Goal: Transaction & Acquisition: Purchase product/service

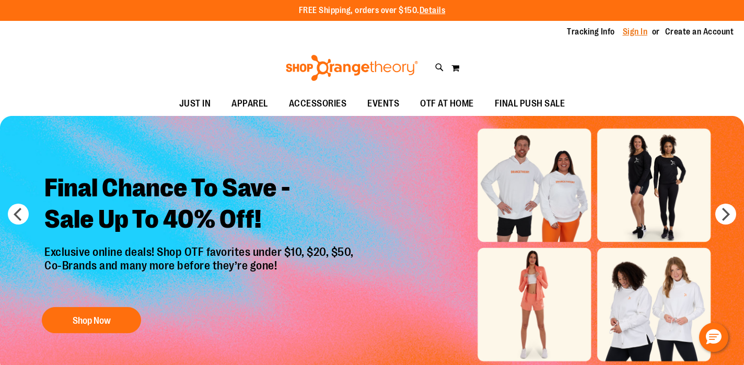
click at [646, 33] on link "Sign In" at bounding box center [635, 31] width 25 height 11
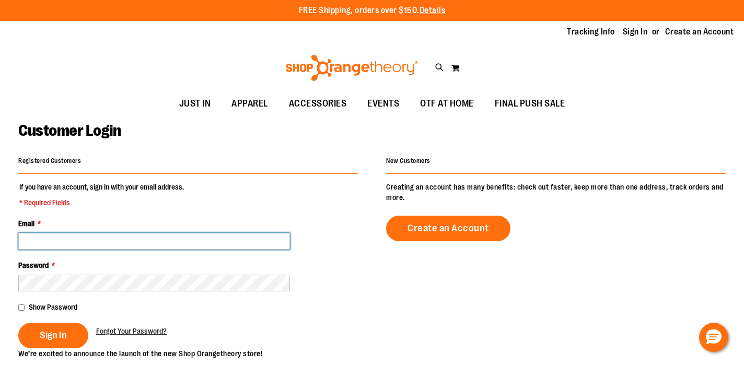
type input "**********"
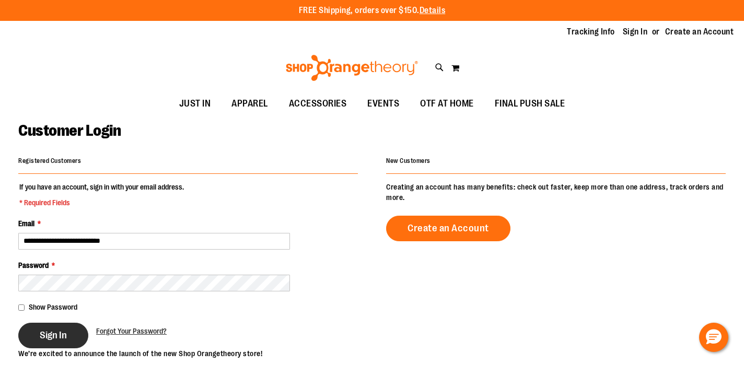
click at [57, 338] on span "Sign In" at bounding box center [53, 335] width 27 height 11
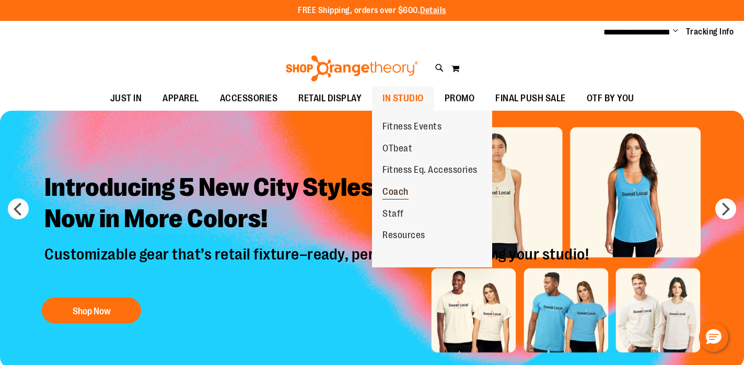
click at [406, 187] on span "Coach" at bounding box center [396, 193] width 26 height 13
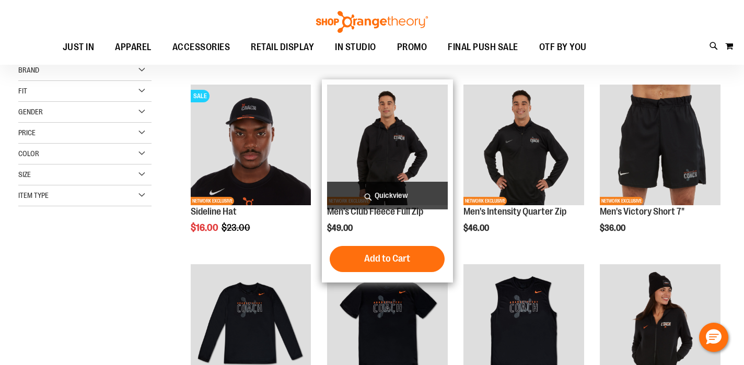
scroll to position [122, 0]
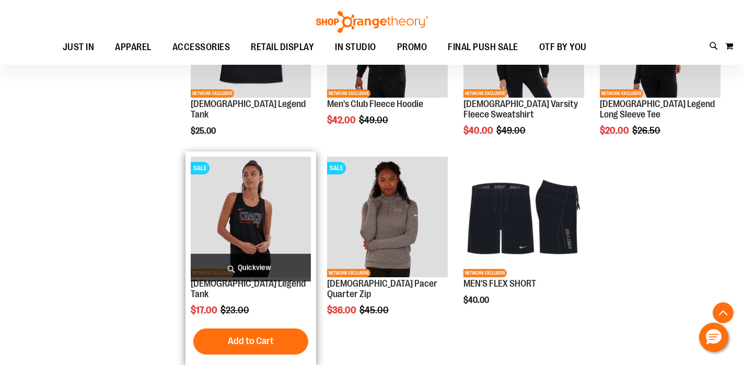
scroll to position [780, 0]
